Goal: Browse casually

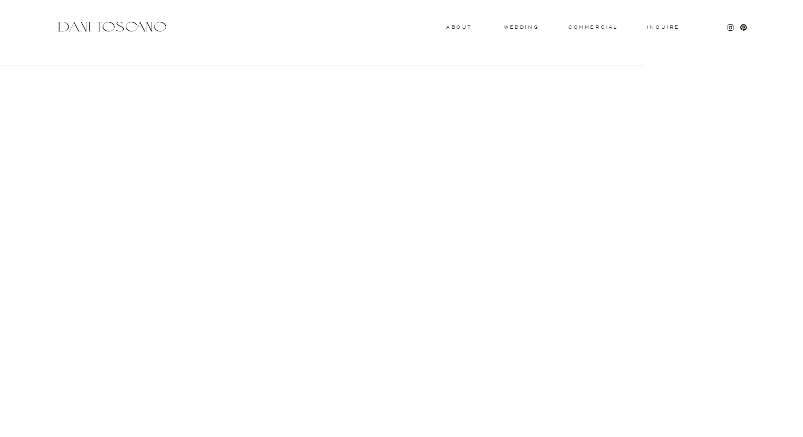
scroll to position [1011, 0]
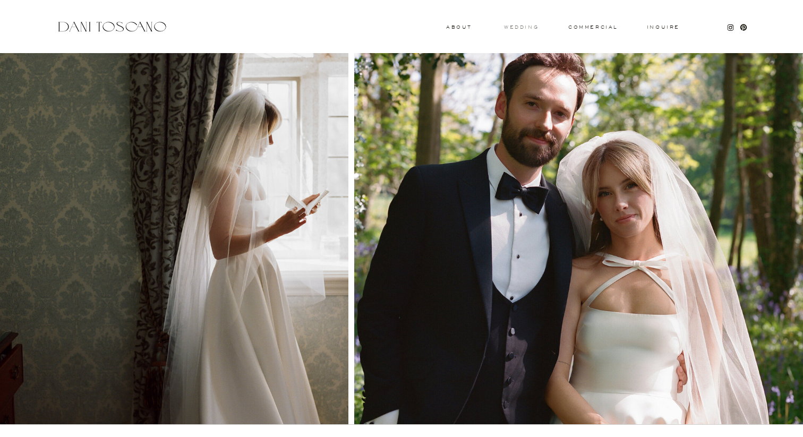
click at [529, 25] on h3 "wedding" at bounding box center [521, 27] width 35 height 4
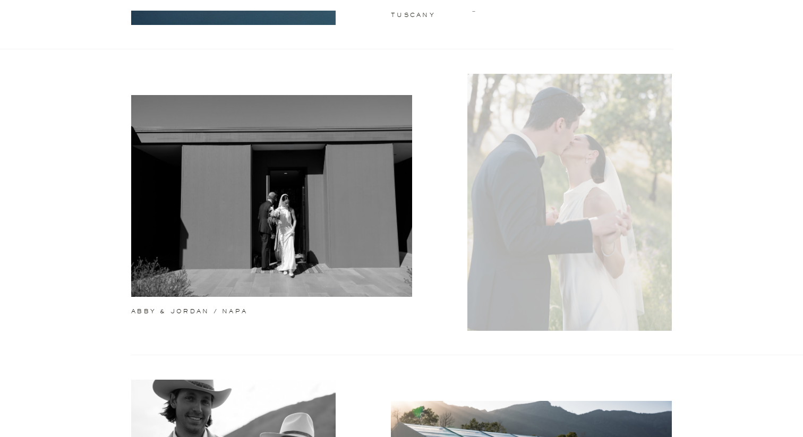
scroll to position [319, 0]
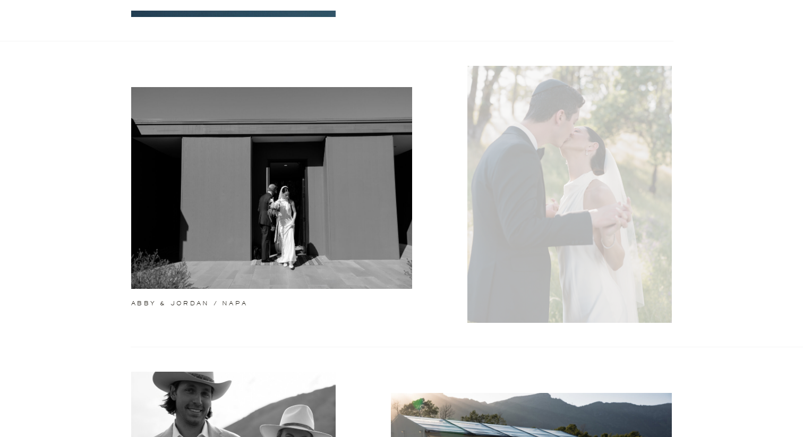
click at [544, 238] on div at bounding box center [569, 194] width 204 height 257
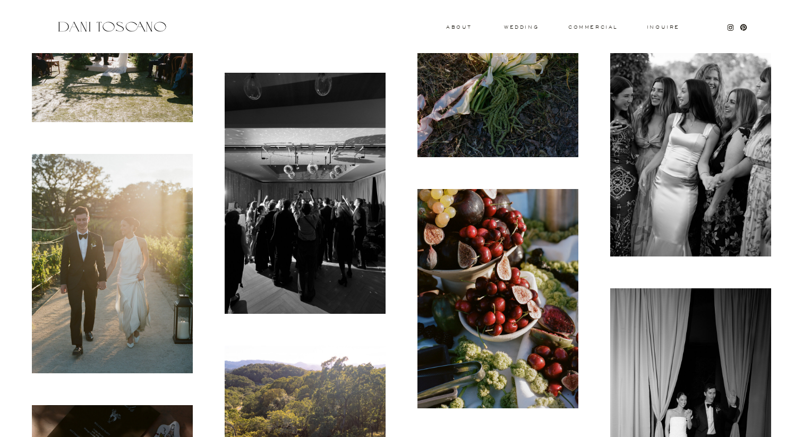
scroll to position [1078, 0]
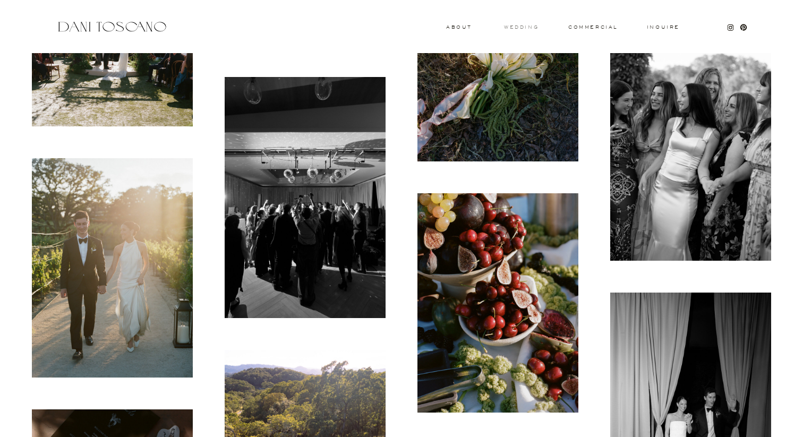
click at [516, 27] on h3 "wedding" at bounding box center [521, 27] width 35 height 4
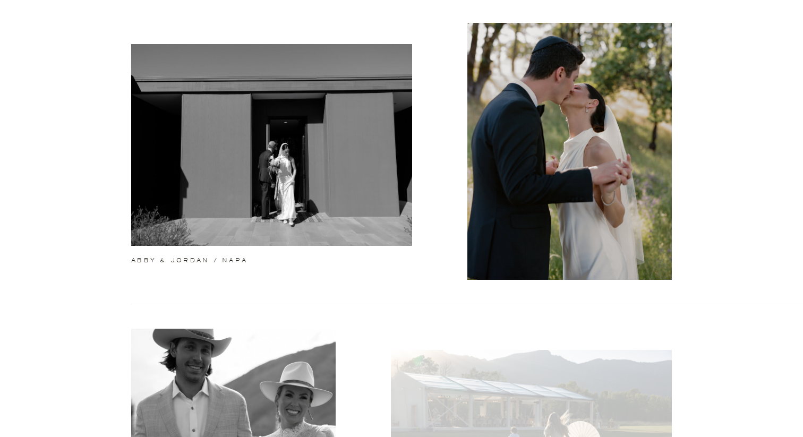
scroll to position [406, 0]
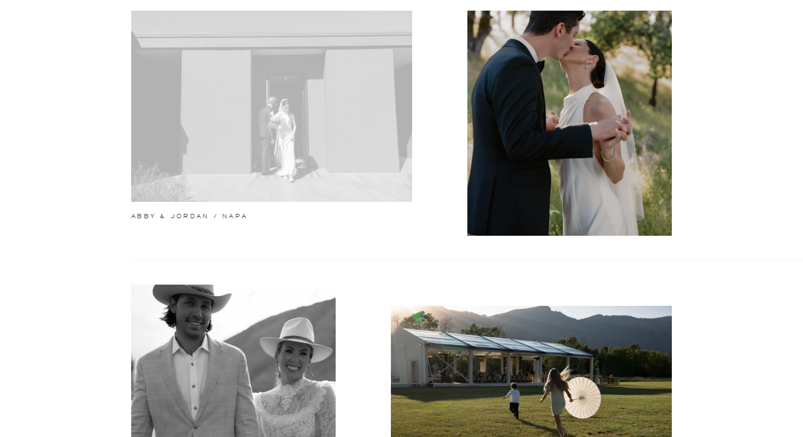
click at [353, 146] on div at bounding box center [271, 101] width 281 height 202
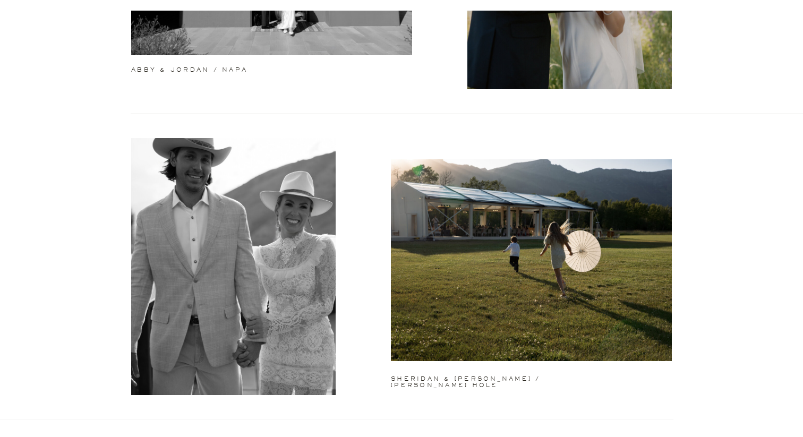
scroll to position [568, 0]
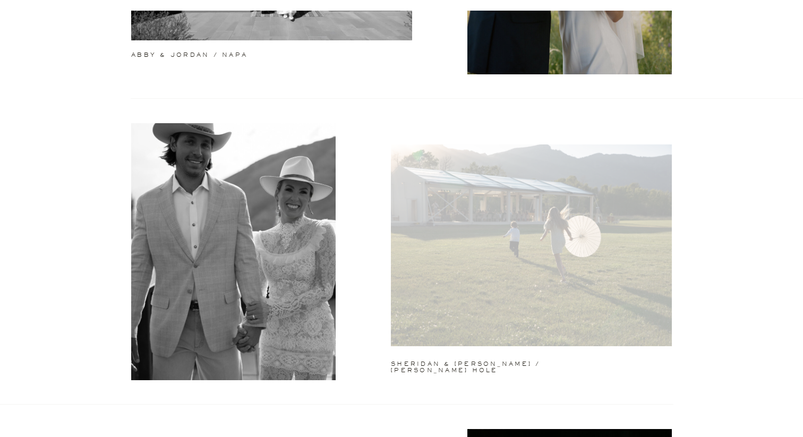
click at [508, 322] on div at bounding box center [531, 245] width 281 height 202
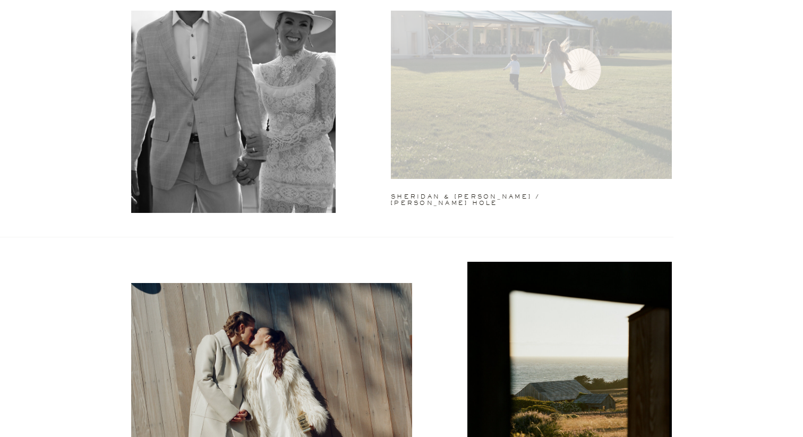
scroll to position [1011, 0]
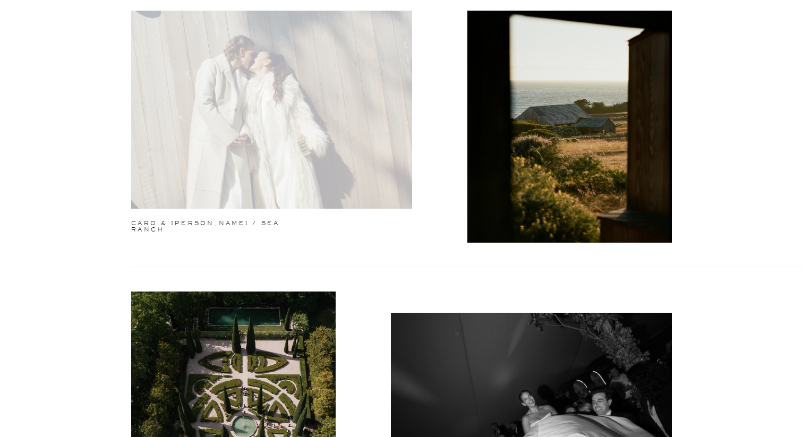
click at [325, 140] on div at bounding box center [271, 108] width 281 height 202
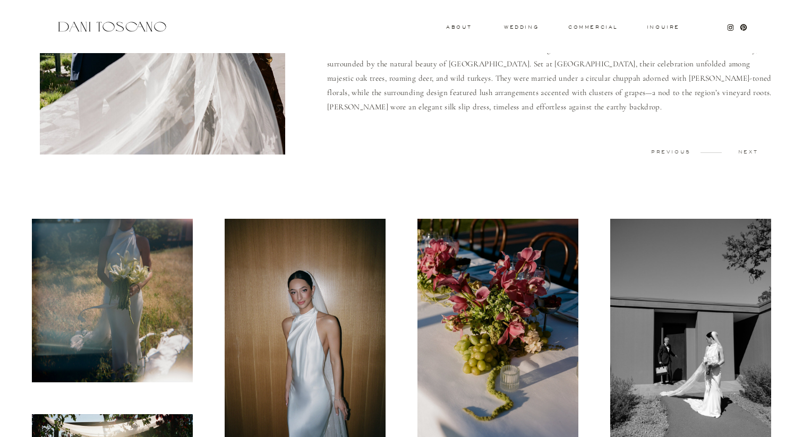
scroll to position [254, 0]
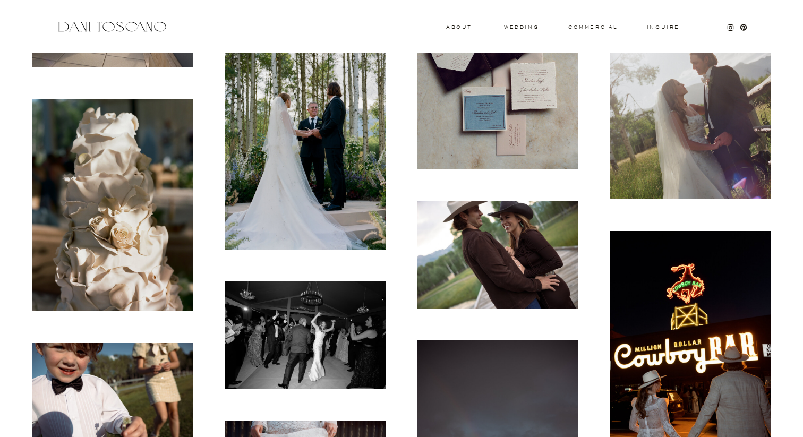
scroll to position [914, 0]
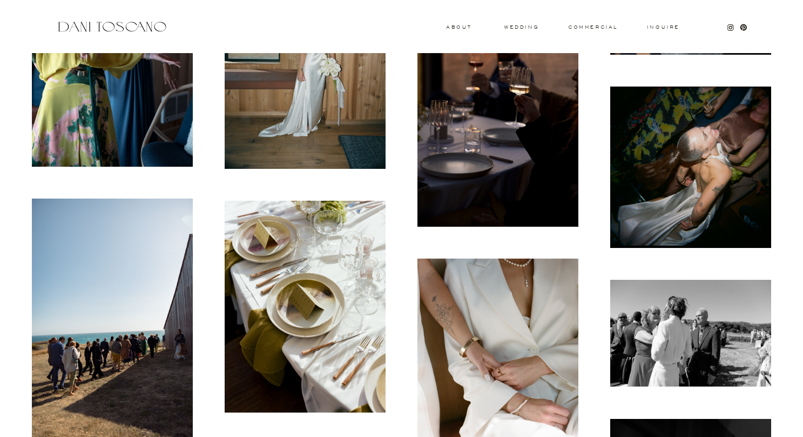
scroll to position [5360, 0]
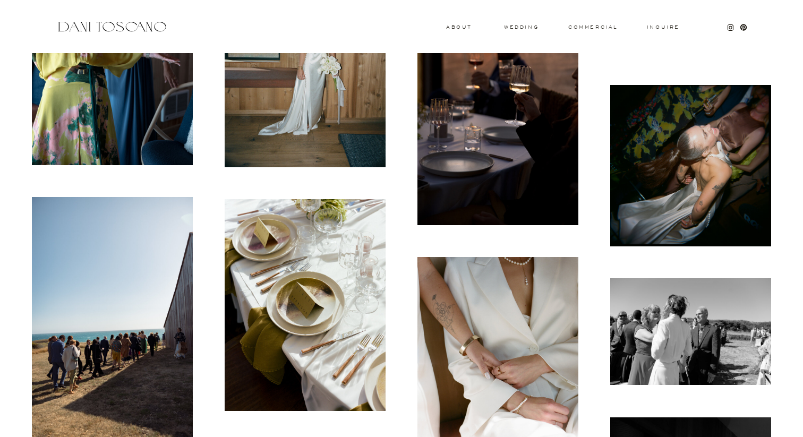
drag, startPoint x: 484, startPoint y: 128, endPoint x: 515, endPoint y: 7, distance: 125.4
